Goal: Information Seeking & Learning: Learn about a topic

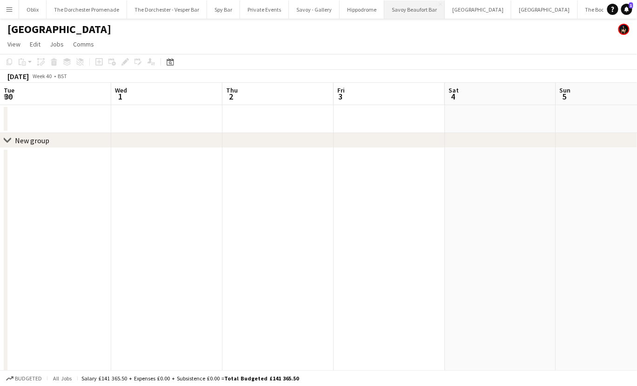
scroll to position [0, 409]
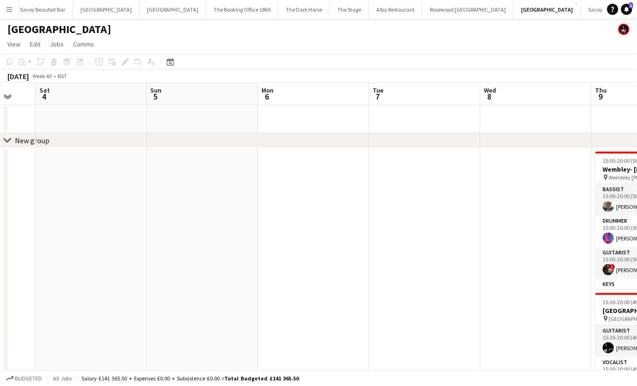
click at [12, 16] on button "Menu" at bounding box center [9, 9] width 19 height 19
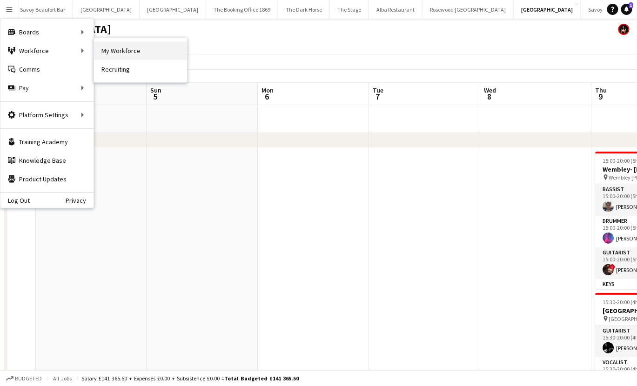
click at [133, 52] on link "My Workforce" at bounding box center [140, 50] width 93 height 19
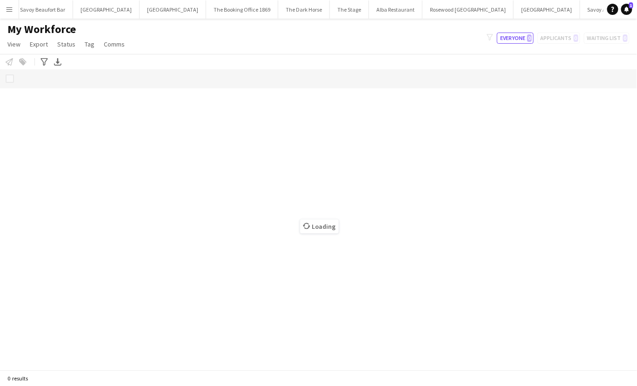
scroll to position [0, 371]
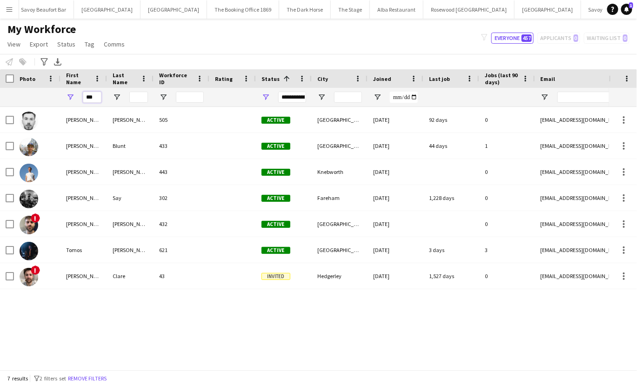
click at [91, 100] on input "***" at bounding box center [92, 97] width 19 height 11
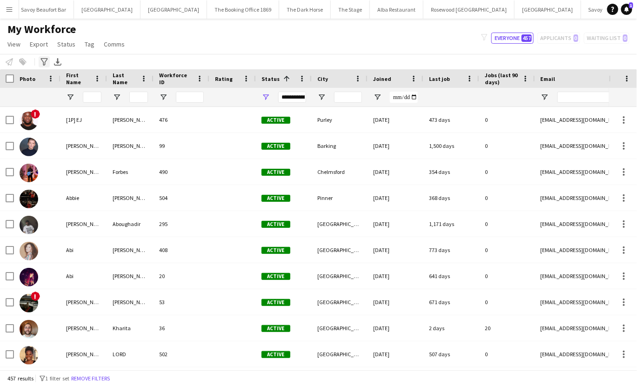
click at [46, 61] on icon "Advanced filters" at bounding box center [43, 61] width 7 height 7
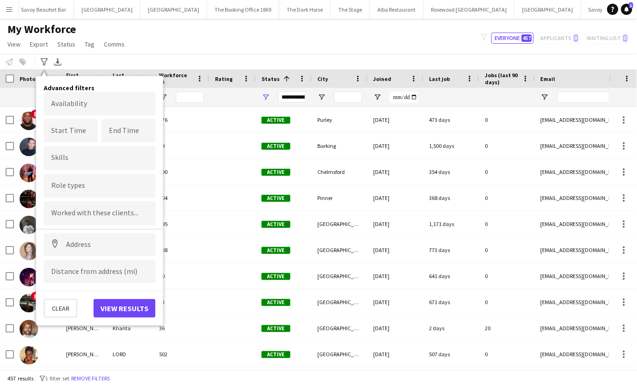
click at [66, 156] on form at bounding box center [99, 158] width 97 height 10
type input "*"
click at [101, 187] on input "Type to search role types..." at bounding box center [99, 189] width 97 height 8
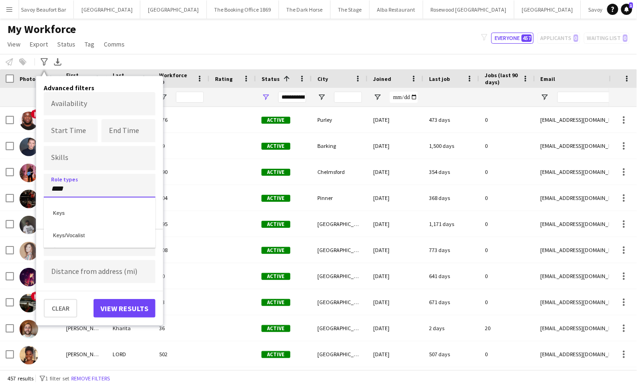
type input "****"
click at [101, 237] on div "Keys/Vocalist" at bounding box center [100, 234] width 112 height 22
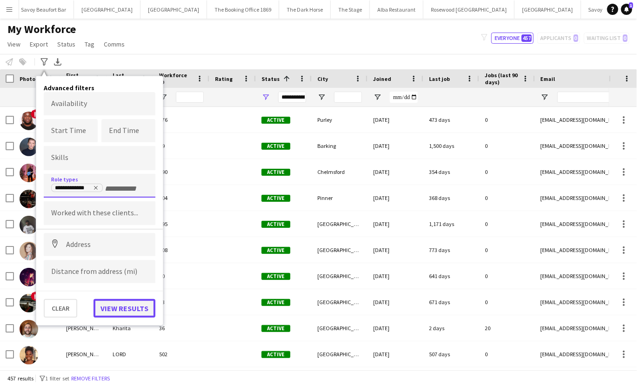
click at [121, 309] on button "View results" at bounding box center [124, 308] width 62 height 19
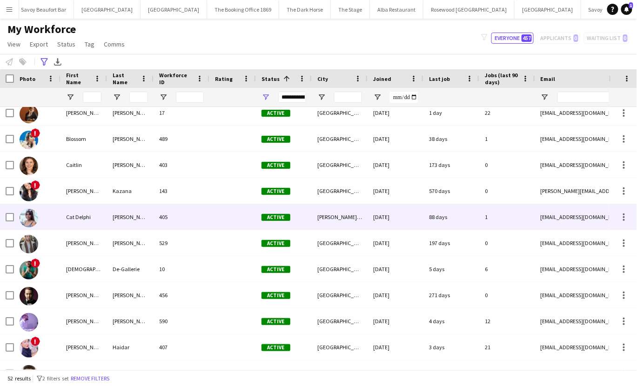
scroll to position [0, 0]
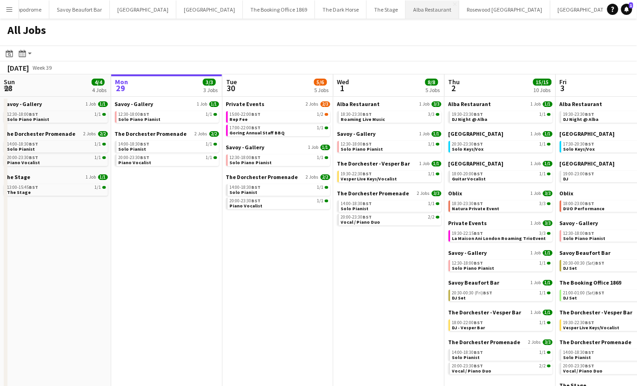
scroll to position [0, 359]
click at [526, 13] on button "[GEOGRAPHIC_DATA] Close" at bounding box center [559, 9] width 66 height 18
